Goal: Task Accomplishment & Management: Manage account settings

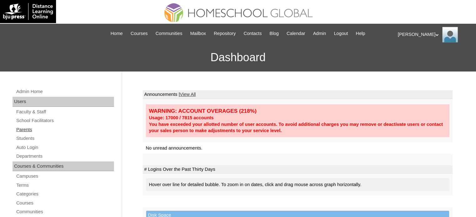
click at [29, 130] on link "Parents" at bounding box center [65, 130] width 98 height 8
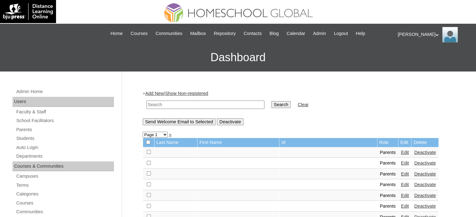
click at [214, 106] on input "text" at bounding box center [205, 105] width 118 height 8
paste input "MHP00199-TECHPH2023"
type input "MHP00199-TECHPH2023"
click at [271, 106] on input "Search" at bounding box center [280, 104] width 19 height 7
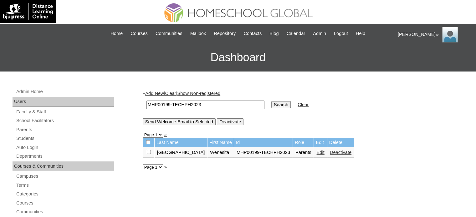
click at [316, 154] on link "Edit" at bounding box center [320, 152] width 8 height 5
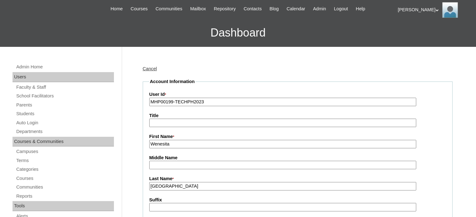
scroll to position [98, 0]
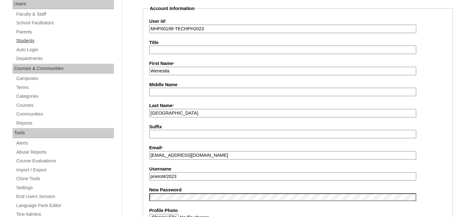
click at [28, 40] on link "Students" at bounding box center [65, 41] width 98 height 8
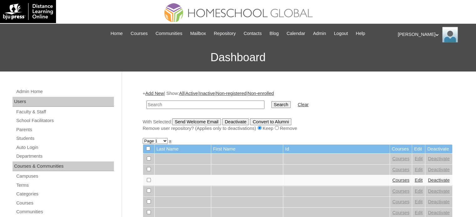
paste input "MHP00199-TECHPH2023"
type input "MHP00199-TECHPH2023"
click at [271, 104] on input "Search" at bounding box center [280, 104] width 19 height 7
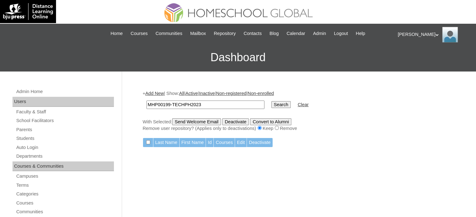
drag, startPoint x: 205, startPoint y: 107, endPoint x: 125, endPoint y: 97, distance: 80.4
paste input "S0267"
type input "MHS0267-TECHPH2023"
click at [271, 104] on input "Search" at bounding box center [280, 104] width 19 height 7
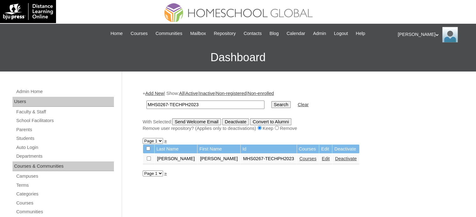
click at [299, 160] on link "Courses" at bounding box center [307, 158] width 17 height 5
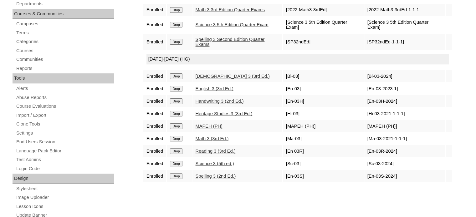
scroll to position [167, 0]
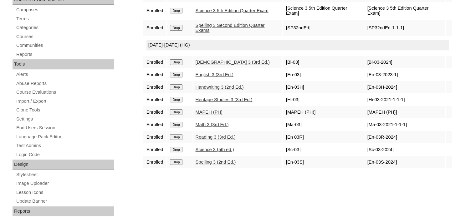
click at [177, 111] on input "Drop" at bounding box center [176, 112] width 12 height 6
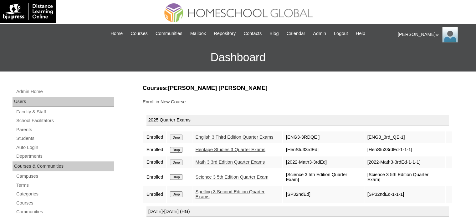
click at [174, 100] on link "Enroll in New Course" at bounding box center [164, 101] width 43 height 5
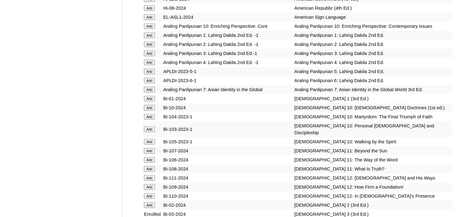
scroll to position [2343, 0]
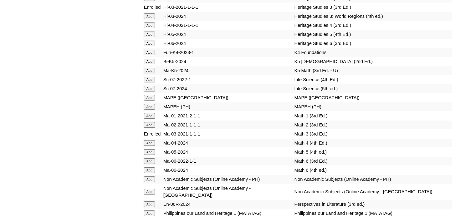
click at [293, 102] on td "MAPE ([GEOGRAPHIC_DATA])" at bounding box center [372, 98] width 159 height 9
click at [183, 102] on td "MAPE (US)" at bounding box center [227, 98] width 131 height 9
click at [149, 101] on input "Add" at bounding box center [149, 98] width 11 height 6
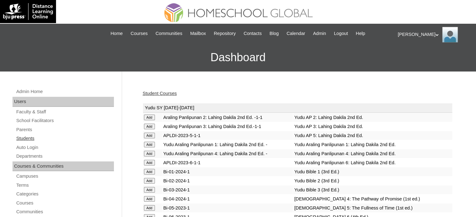
click at [32, 139] on link "Students" at bounding box center [65, 139] width 98 height 8
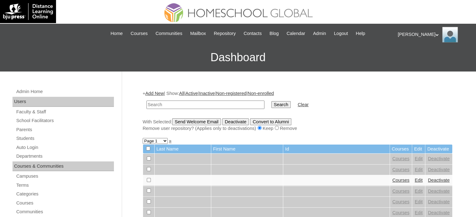
paste input "MHS0267-TECHPH2023"
type input "MHS0267-TECHPH2023"
click at [271, 104] on input "Search" at bounding box center [280, 104] width 19 height 7
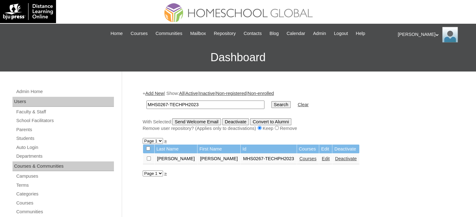
click at [299, 161] on link "Courses" at bounding box center [307, 158] width 17 height 5
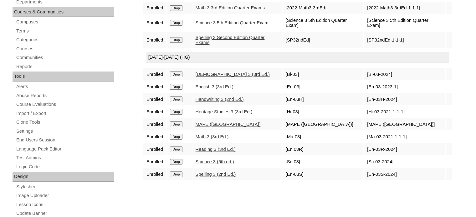
scroll to position [167, 0]
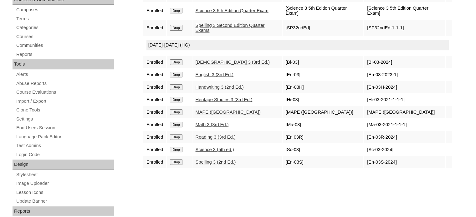
click at [423, 159] on td "[En-03S-2024]" at bounding box center [404, 162] width 81 height 12
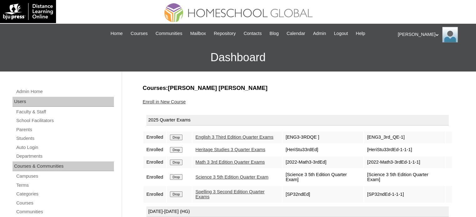
click at [409, 32] on div "[PERSON_NAME] My Profile My Settings Logout" at bounding box center [434, 35] width 72 height 16
click at [348, 33] on span "Logout" at bounding box center [341, 33] width 14 height 7
